Goal: Find contact information: Find contact information

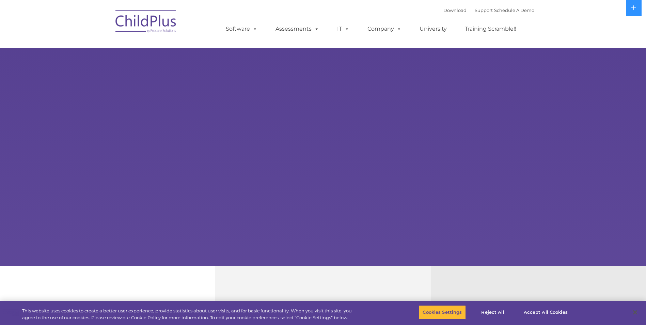
select select "MEDIUM"
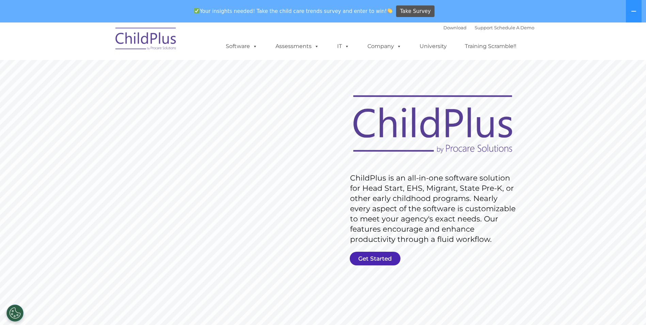
click at [374, 261] on link "Get Started" at bounding box center [375, 259] width 51 height 14
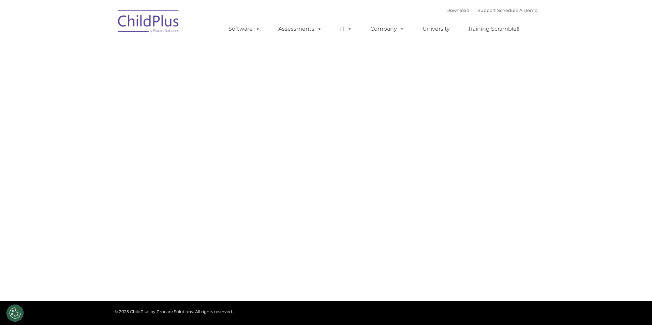
type input ""
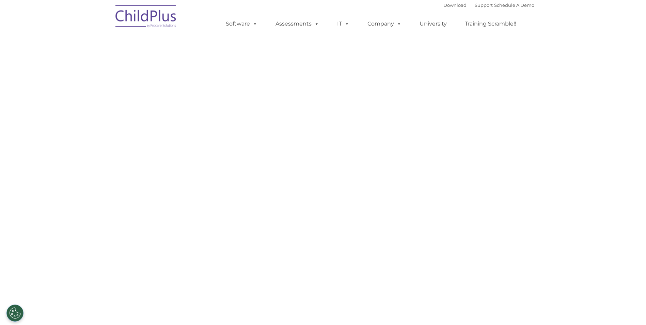
select select "MEDIUM"
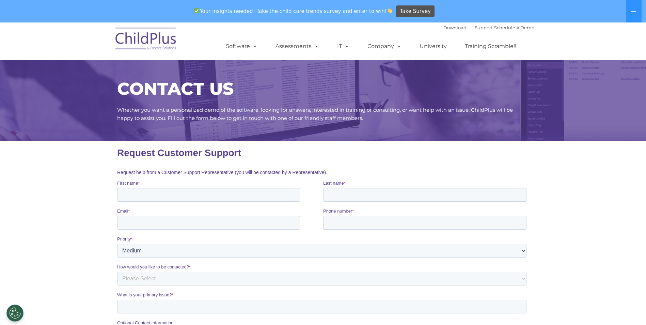
click at [607, 190] on section "CONTACT US Whether you want a personalized demo of the software, looking for an…" at bounding box center [323, 241] width 646 height 439
